Goal: Navigation & Orientation: Find specific page/section

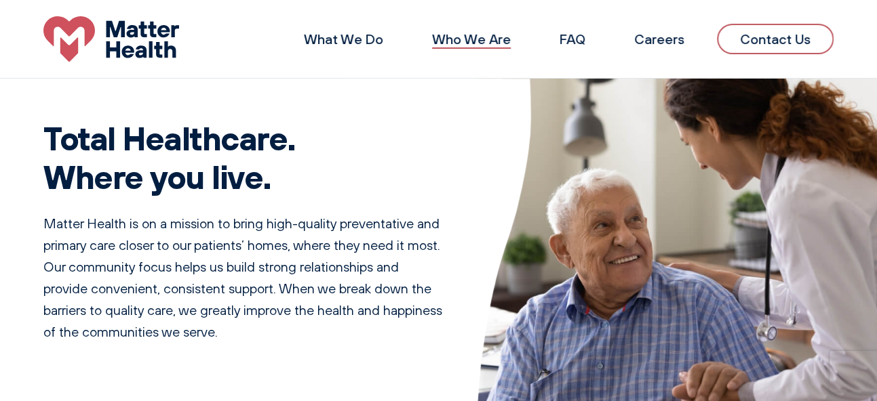
click at [478, 40] on link "Who We Are" at bounding box center [471, 39] width 79 height 17
